Goal: Information Seeking & Learning: Learn about a topic

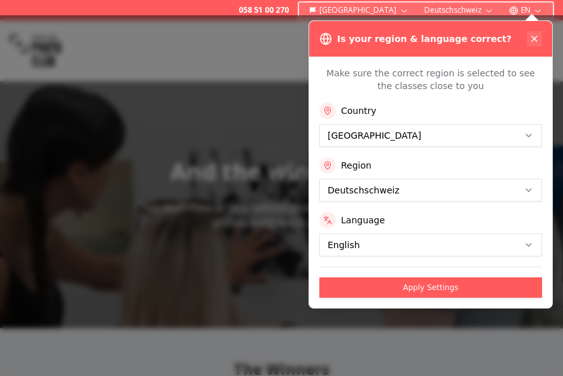
click at [533, 36] on icon at bounding box center [534, 39] width 10 height 10
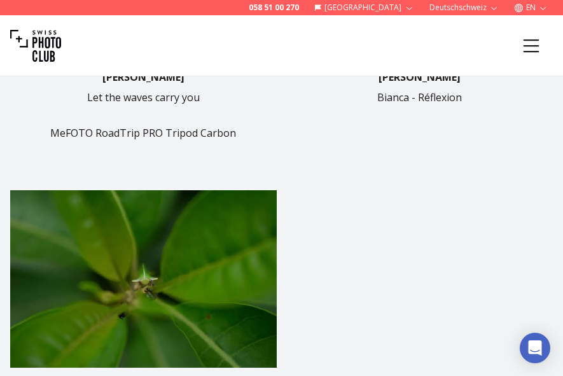
scroll to position [970, 0]
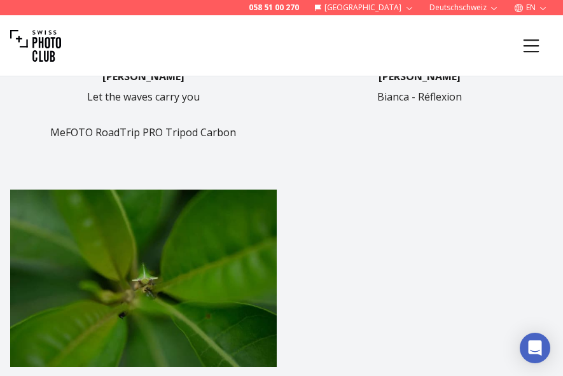
drag, startPoint x: 361, startPoint y: 72, endPoint x: 11, endPoint y: -86, distance: 384.4
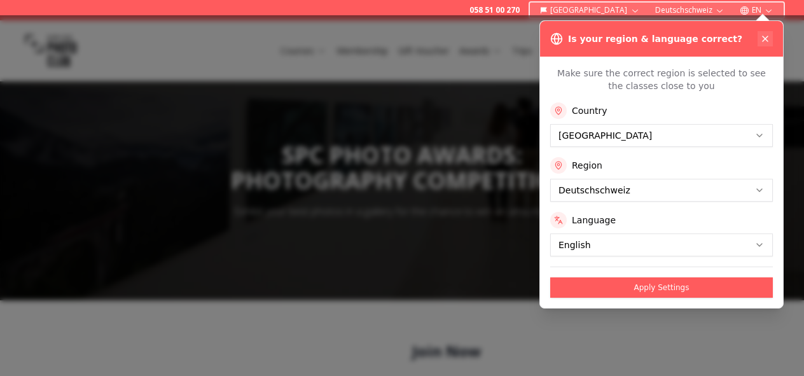
click at [765, 35] on icon at bounding box center [765, 39] width 10 height 10
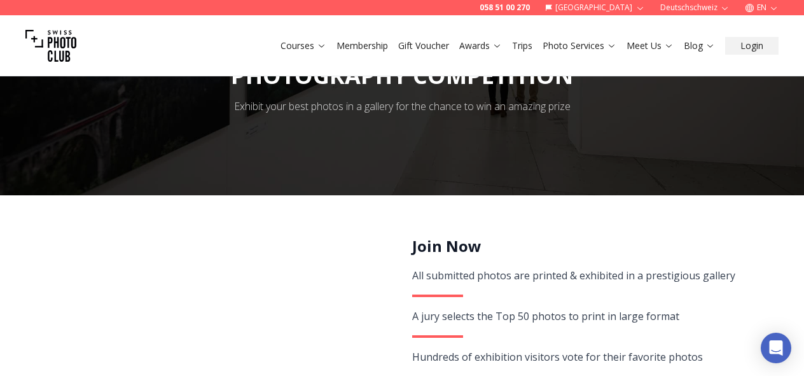
scroll to position [113, 0]
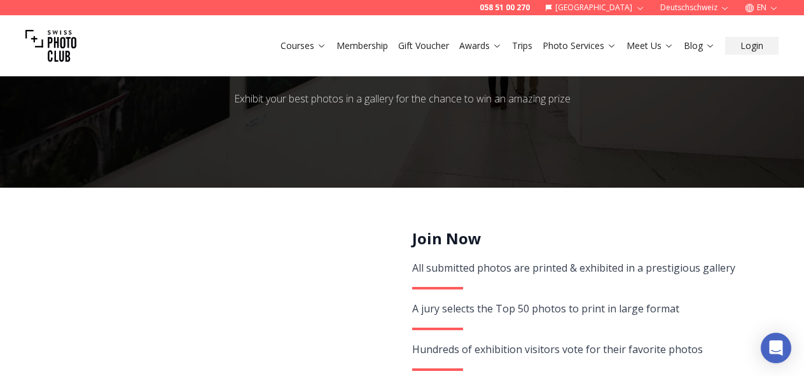
click at [460, 310] on div "A jury selects the Top 50 photos to print in large format" at bounding box center [598, 308] width 372 height 18
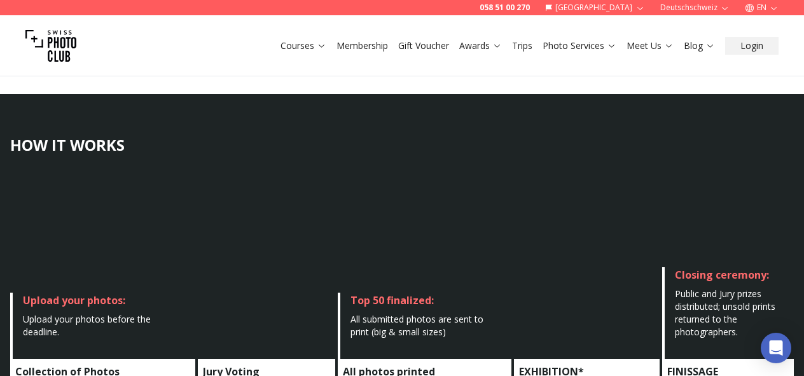
scroll to position [558, 0]
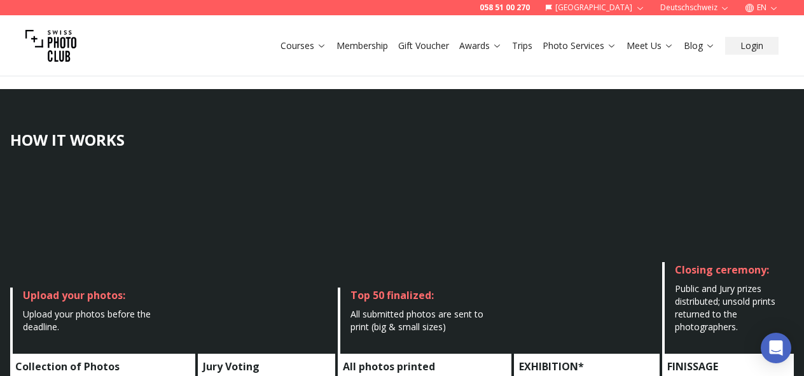
click at [408, 296] on div "Top 50 finalized:" at bounding box center [425, 294] width 150 height 15
click at [415, 329] on div "All submitted photos are sent to print (big & small sizes)" at bounding box center [425, 320] width 150 height 25
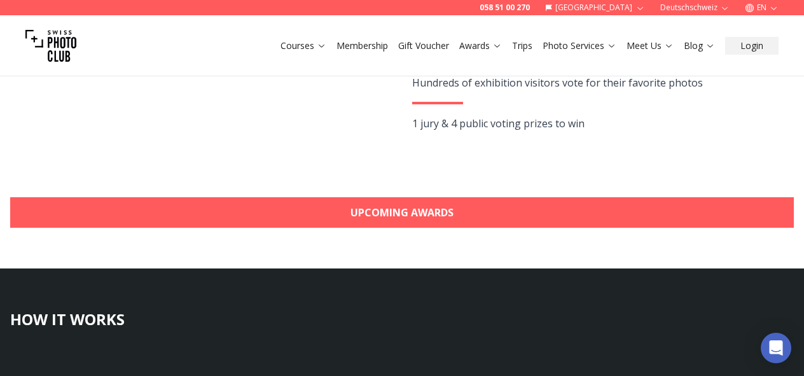
scroll to position [376, 0]
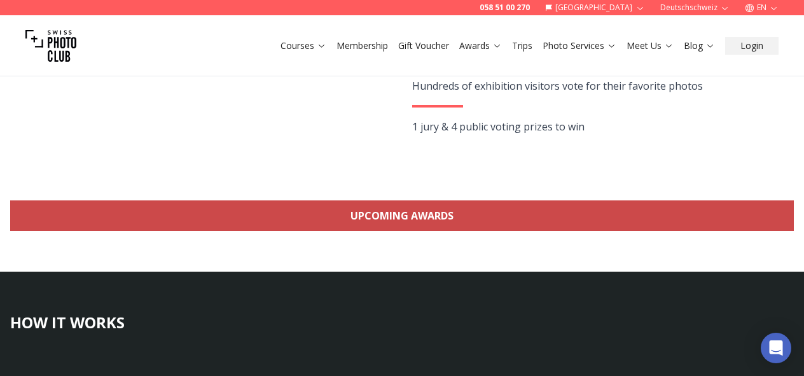
click at [472, 202] on link "Upcoming Awards" at bounding box center [401, 215] width 783 height 31
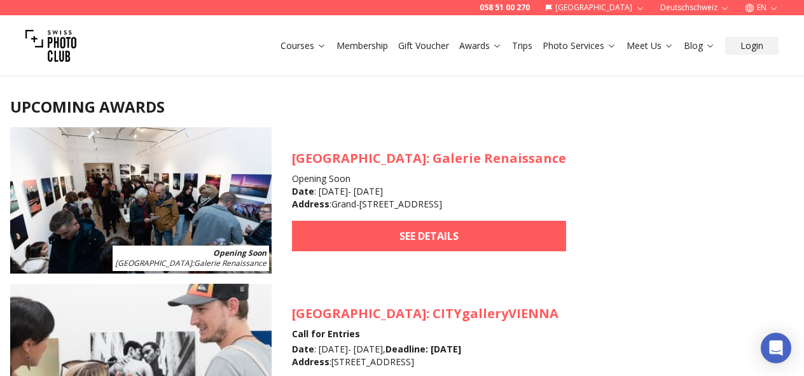
scroll to position [1146, 0]
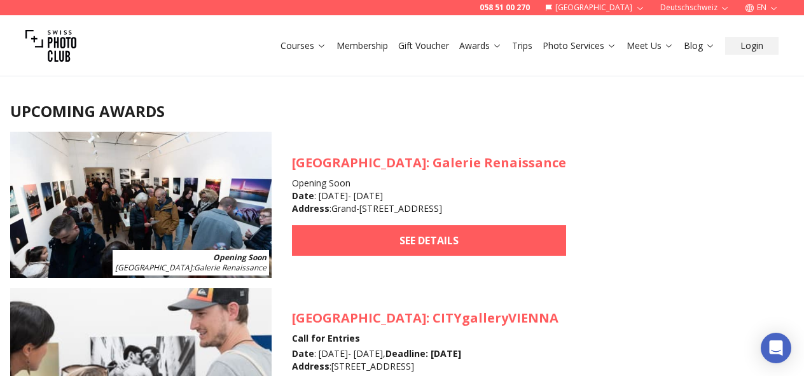
click at [238, 264] on span "[GEOGRAPHIC_DATA] : Galerie Renaissance" at bounding box center [190, 267] width 151 height 11
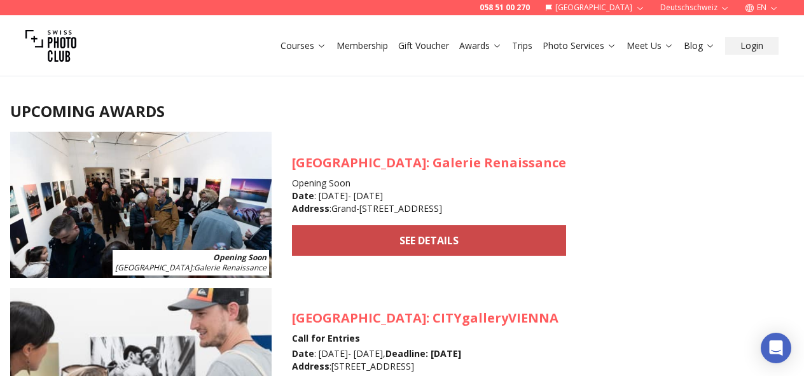
click at [333, 238] on link "SEE DETAILS" at bounding box center [429, 240] width 274 height 31
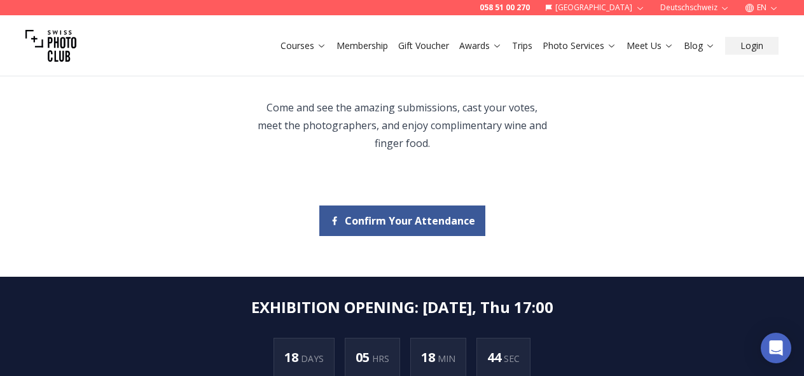
scroll to position [280, 0]
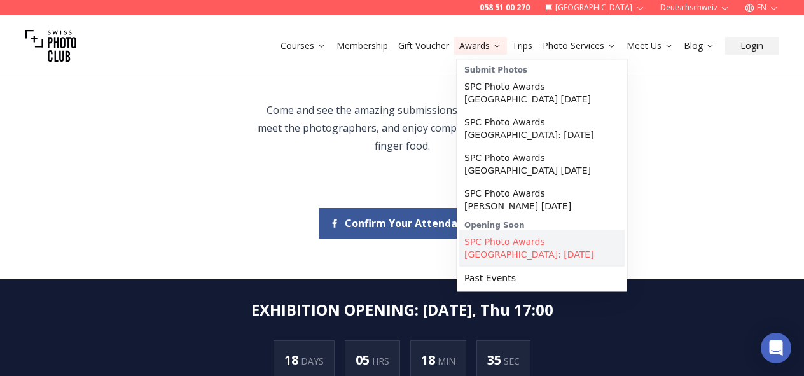
click at [512, 237] on link "SPC Photo Awards [GEOGRAPHIC_DATA]: [DATE]" at bounding box center [541, 248] width 165 height 36
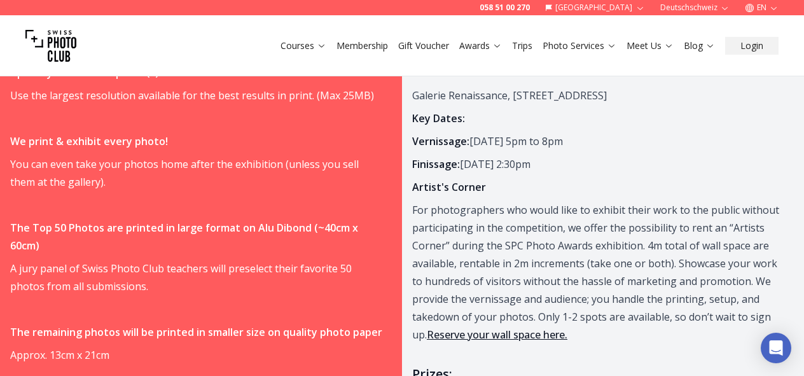
scroll to position [685, 0]
